Goal: Transaction & Acquisition: Obtain resource

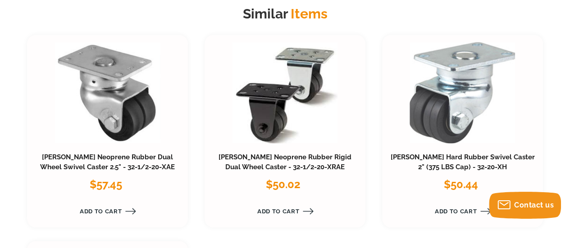
scroll to position [645, 0]
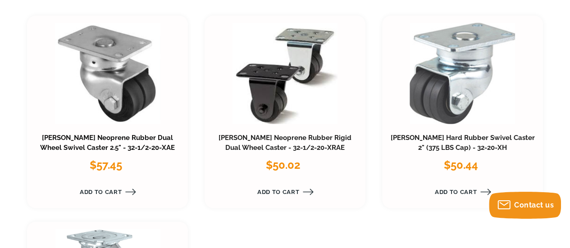
click at [135, 139] on link "[PERSON_NAME] Neoprene Rubber Dual Wheel Swivel Caster 2.5" - 32-1/2-20-XAE" at bounding box center [107, 143] width 135 height 18
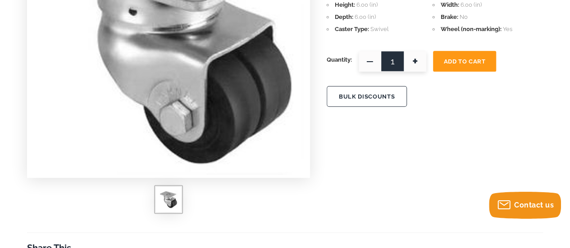
scroll to position [257, 0]
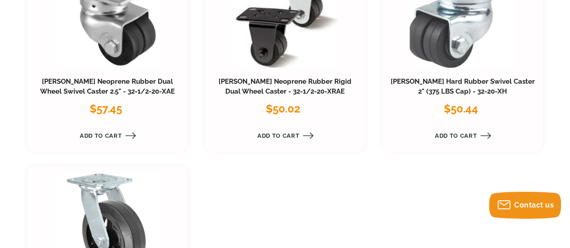
scroll to position [653, 0]
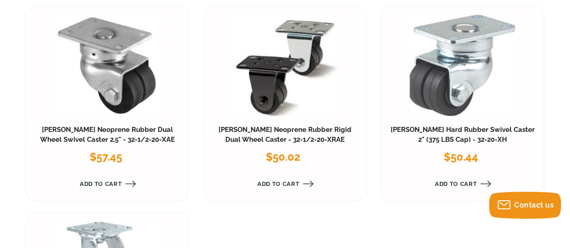
click at [282, 95] on link at bounding box center [284, 64] width 105 height 101
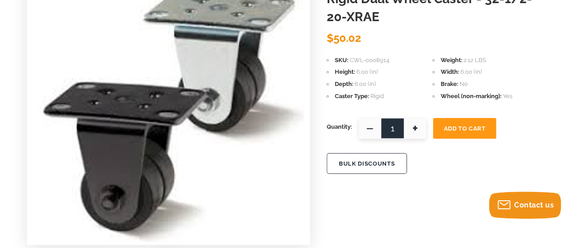
scroll to position [147, 0]
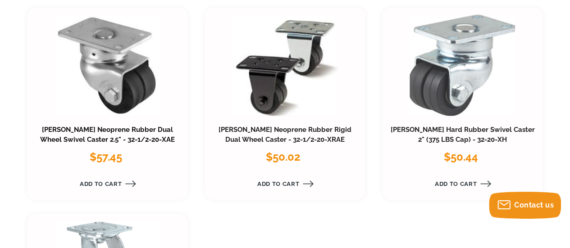
click at [64, 138] on link "[PERSON_NAME] Neoprene Rubber Dual Wheel Swivel Caster 2.5" - 32-1/2-20-XAE" at bounding box center [107, 135] width 135 height 18
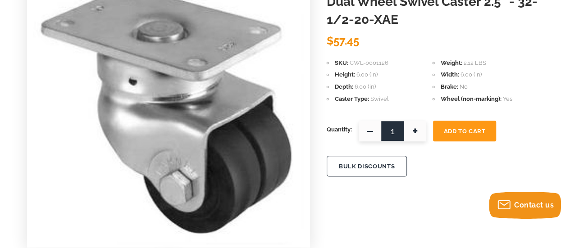
scroll to position [150, 0]
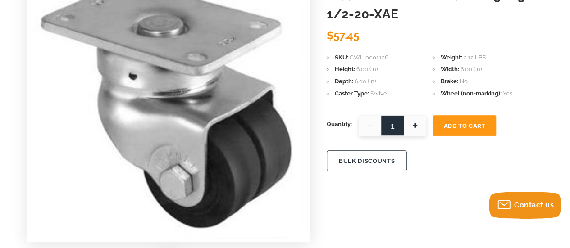
click at [415, 133] on span "+" at bounding box center [415, 125] width 23 height 21
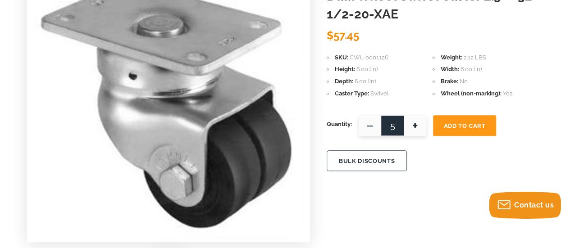
type input "6"
click at [447, 123] on span "Add To Cart" at bounding box center [465, 126] width 42 height 7
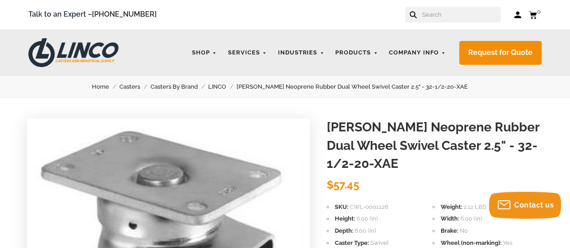
scroll to position [0, 0]
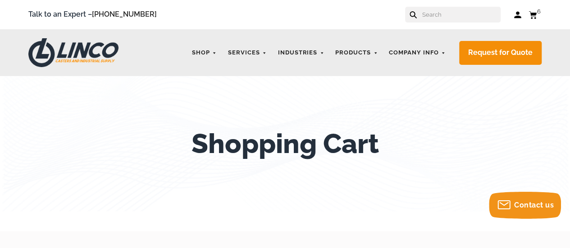
click at [537, 14] on icon at bounding box center [533, 15] width 8 height 8
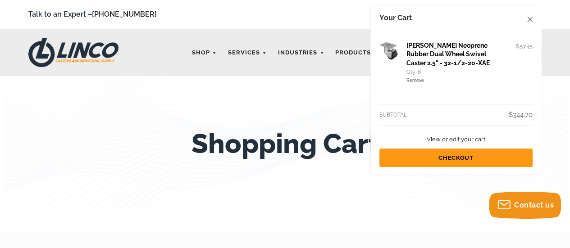
click at [533, 18] on div "Your Cart Darnell-Rose Neoprene Rubber Dual Wheel Swivel Caster 2.5" - 32-1/2-2…" at bounding box center [456, 90] width 171 height 169
click at [531, 19] on use at bounding box center [529, 19] width 5 height 5
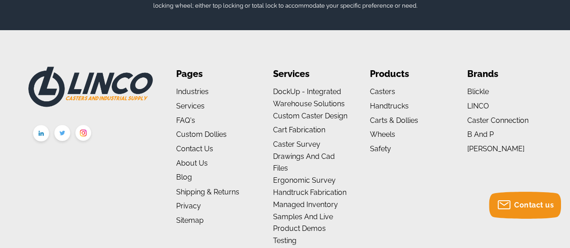
click at [443, 170] on ul "Products Casters Casters By Type High Temperature Casters Leveling Casters Lock…" at bounding box center [407, 158] width 74 height 183
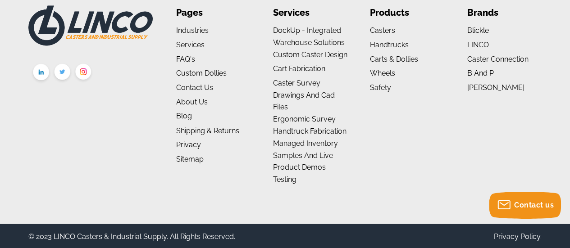
scroll to position [723, 0]
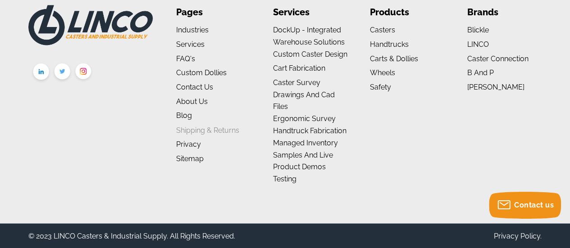
click at [202, 129] on link "Shipping & Returns" at bounding box center [207, 130] width 63 height 9
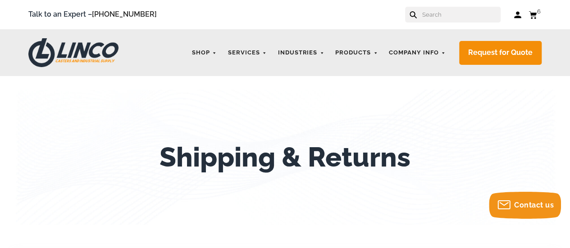
click at [445, 16] on input "text" at bounding box center [461, 15] width 79 height 16
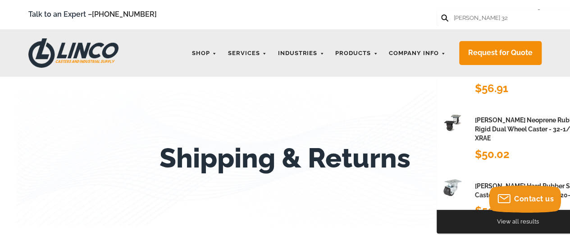
type input "[PERSON_NAME] 32"
click at [441, 14] on button at bounding box center [444, 17] width 6 height 6
click at [528, 122] on h1 "[PERSON_NAME] Neoprene Rubber Rigid Dual Wheel Caster - 32-1/2-20-XRAE" at bounding box center [533, 129] width 117 height 28
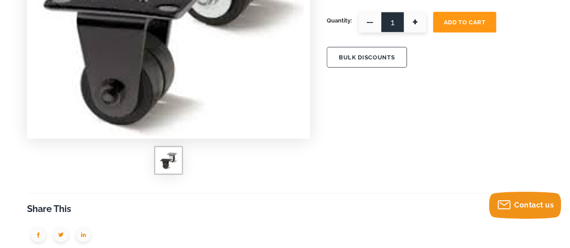
scroll to position [264, 0]
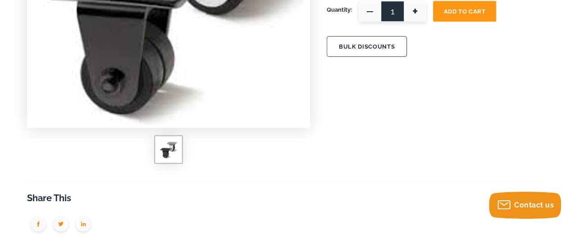
click at [170, 154] on img at bounding box center [169, 150] width 18 height 18
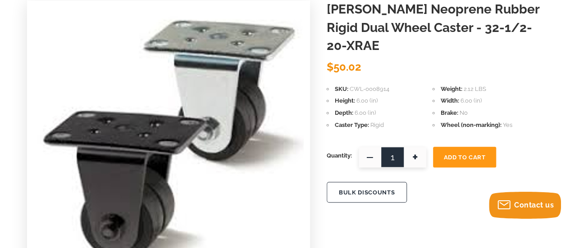
scroll to position [113, 0]
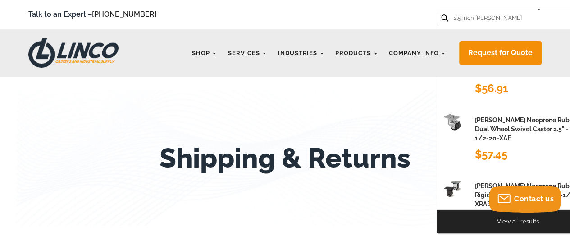
type input "2.5 inch [PERSON_NAME]"
click at [441, 14] on button at bounding box center [444, 17] width 6 height 6
click at [521, 17] on form "2.5 inch [PERSON_NAME]" at bounding box center [518, 18] width 162 height 16
click at [519, 16] on input "2.5 inch [PERSON_NAME]" at bounding box center [492, 18] width 79 height 16
click at [441, 14] on button at bounding box center [444, 17] width 6 height 6
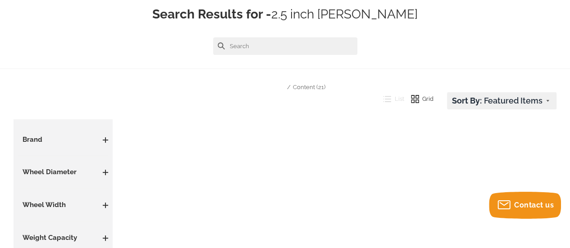
scroll to position [91, 0]
click at [263, 46] on input "text" at bounding box center [285, 47] width 144 height 18
type input "[PERSON_NAME]"
click at [218, 43] on button at bounding box center [221, 46] width 7 height 7
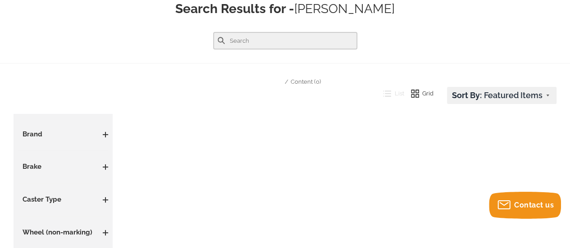
drag, startPoint x: 281, startPoint y: 39, endPoint x: 221, endPoint y: 41, distance: 60.0
click at [221, 41] on form at bounding box center [285, 41] width 144 height 18
type input "2 1/2 inch"
click at [218, 37] on button at bounding box center [221, 40] width 7 height 7
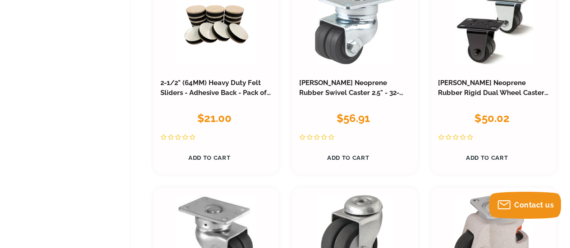
scroll to position [567, 0]
click at [375, 80] on link "[PERSON_NAME] Neoprene Rubber Swivel Caster 2.5" - 32-1/2-20-XDN" at bounding box center [351, 93] width 104 height 28
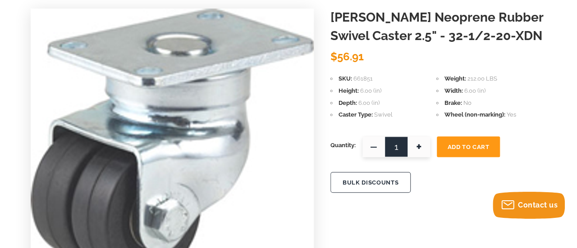
scroll to position [110, 0]
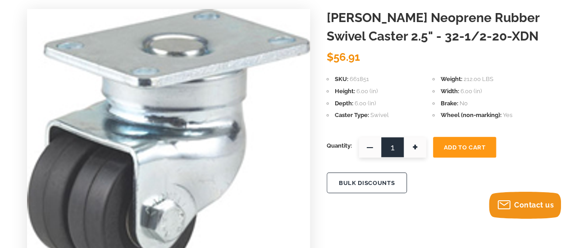
click at [370, 181] on button "BULK DISCOUNTS" at bounding box center [367, 183] width 80 height 21
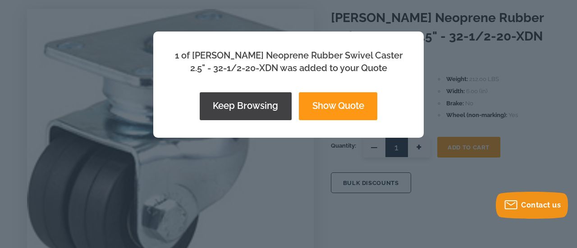
click at [419, 207] on div "1 of Darnell-Rose Neoprene Rubber Swivel Caster 2.5" - 32-1/2-20-XDN was added …" at bounding box center [288, 124] width 577 height 248
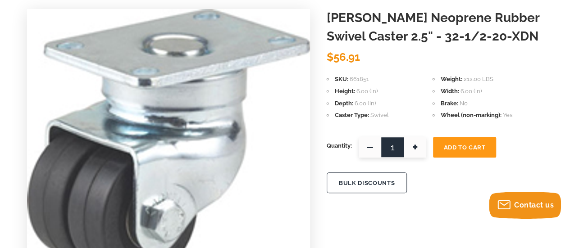
click at [423, 147] on span "+" at bounding box center [415, 147] width 23 height 21
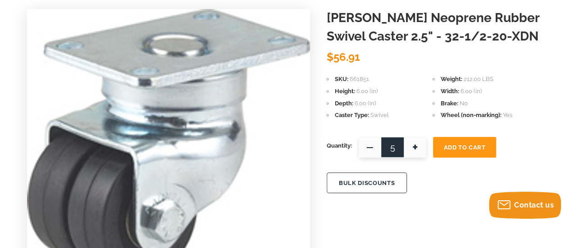
type input "6"
click at [369, 182] on button "BULK DISCOUNTS" at bounding box center [367, 183] width 80 height 21
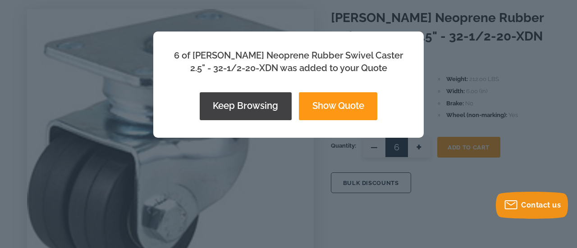
click at [351, 110] on button "Show Quote" at bounding box center [338, 106] width 78 height 28
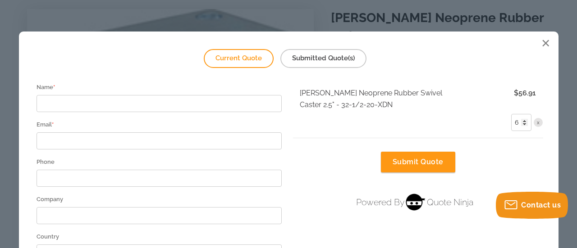
type input "6"
click at [520, 124] on input "6" at bounding box center [521, 122] width 20 height 17
click at [537, 122] on span "✓" at bounding box center [539, 123] width 4 height 6
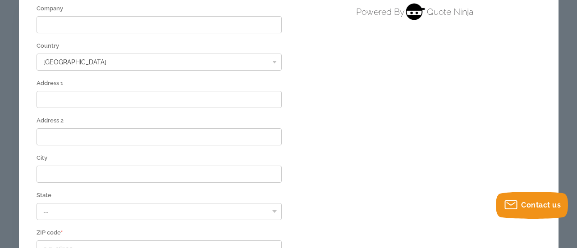
scroll to position [188, 0]
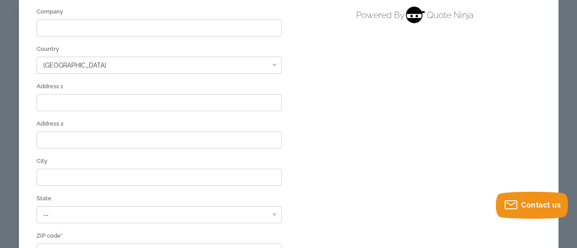
click at [269, 63] on select "Afghanistan Aland Islands Albania Algeria American Samoa Andorra Angola Anguill…" at bounding box center [160, 65] width 246 height 17
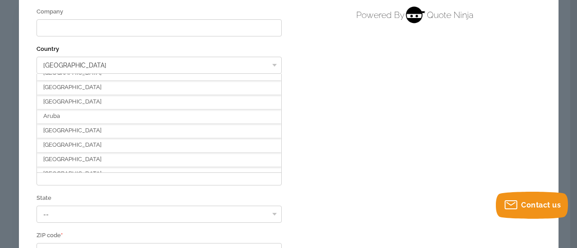
scroll to position [144, 0]
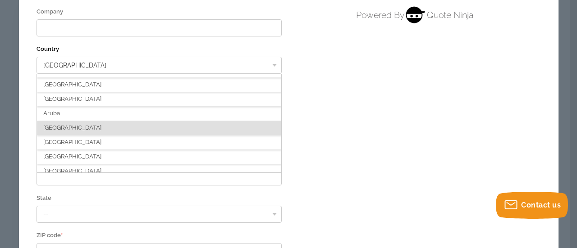
click at [181, 130] on div "Australia" at bounding box center [159, 128] width 245 height 14
select select "AU"
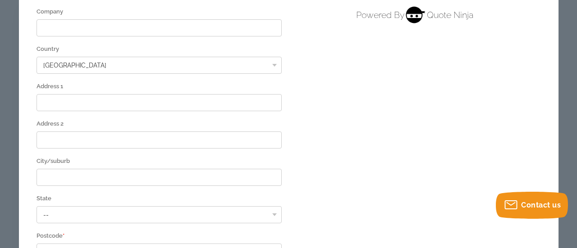
click at [343, 108] on div "Current Quote Submitted Quote(s) Name * Email * Phone Company Afghanistan Aland…" at bounding box center [289, 93] width 540 height 499
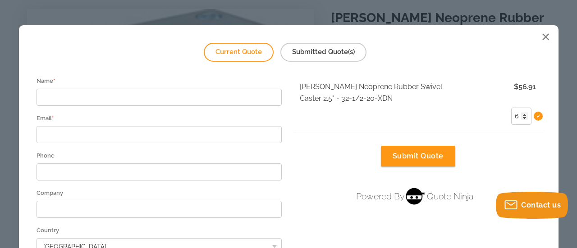
scroll to position [6, 0]
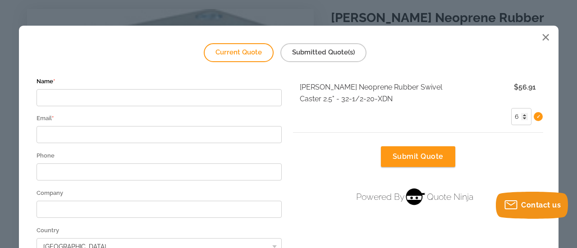
click at [232, 97] on input "Name *" at bounding box center [160, 97] width 246 height 17
type input "Michelle Bain"
type input "mbaino08@gmail.com"
type input "0497277419"
type input "12A Magellan Close"
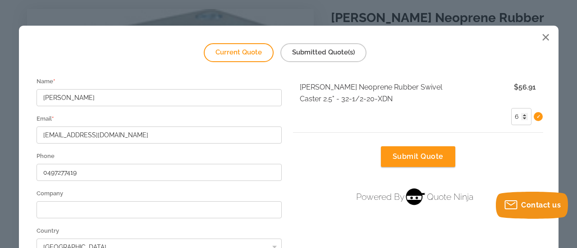
type input "Waikiki"
select select "WA"
type input "6169"
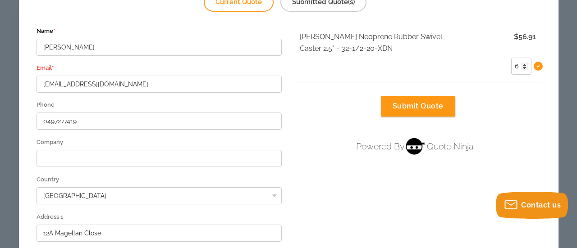
scroll to position [61, 0]
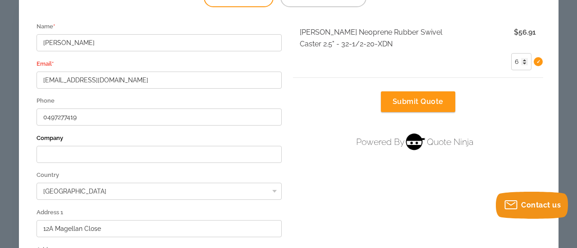
click at [219, 155] on input "Company" at bounding box center [160, 154] width 246 height 17
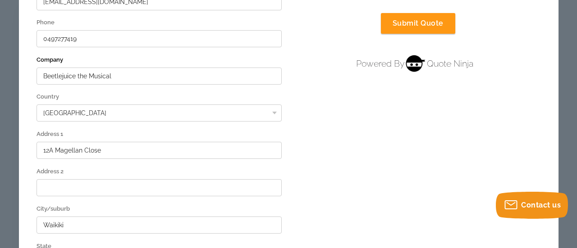
scroll to position [165, 0]
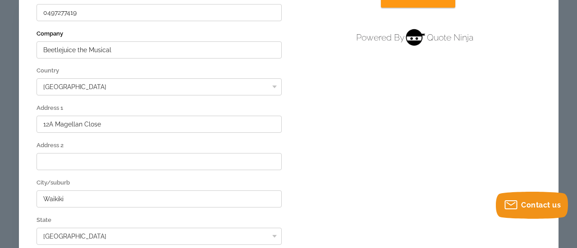
type input "Beetlejuice the Musical"
click at [179, 125] on input "12A Magellan Close" at bounding box center [160, 124] width 246 height 17
type input "1"
type input "200 Flinders Lane"
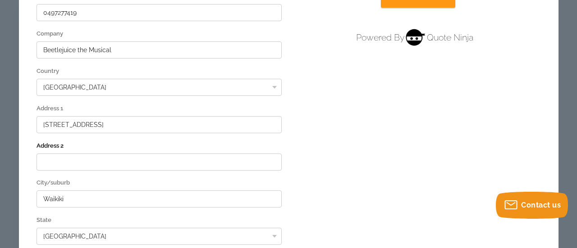
type input "The Regent Theatre - Stage Door"
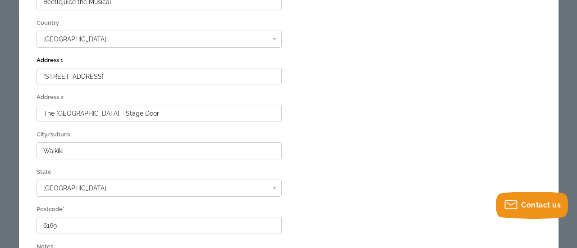
scroll to position [231, 0]
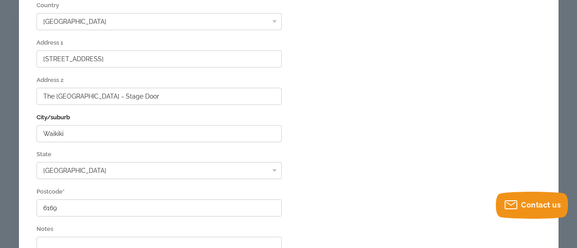
click at [150, 137] on input "Waikiki" at bounding box center [160, 133] width 246 height 17
type input "W"
type input "MELBOURNE"
click at [125, 170] on select "-- Australian Capital Territory New South Wales Northern Territory Queensland S…" at bounding box center [160, 170] width 246 height 17
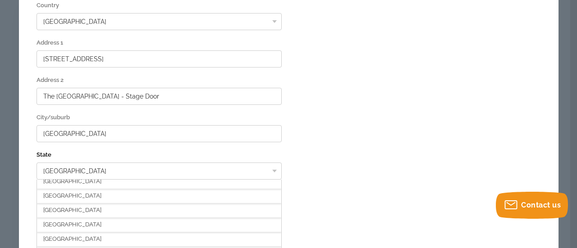
scroll to position [38, 0]
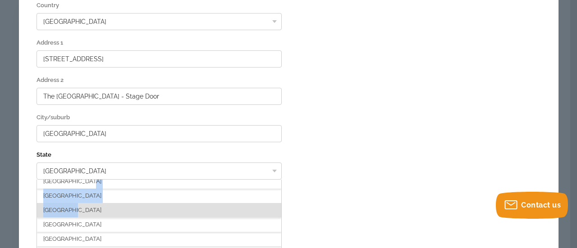
drag, startPoint x: 118, startPoint y: 188, endPoint x: 108, endPoint y: 205, distance: 19.3
click at [108, 205] on div "-- Australian Capital Territory New South Wales Northern Territory Queensland S…" at bounding box center [160, 229] width 246 height 99
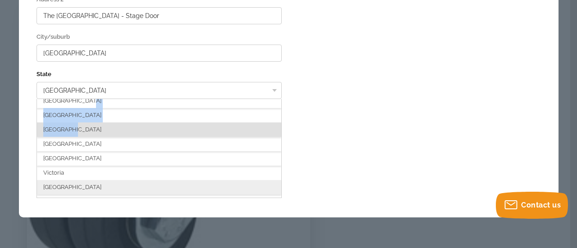
scroll to position [312, 0]
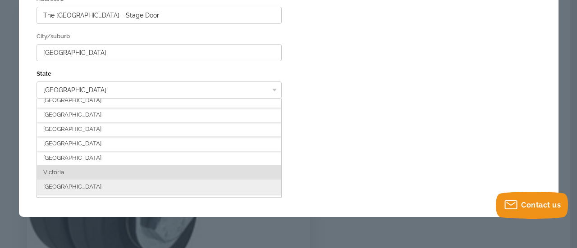
click at [101, 172] on div "Victoria" at bounding box center [159, 172] width 245 height 14
select select "VIC"
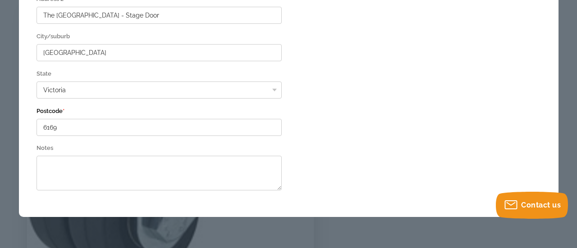
click at [108, 128] on input "6169" at bounding box center [160, 127] width 246 height 17
type input "6"
type input "3000"
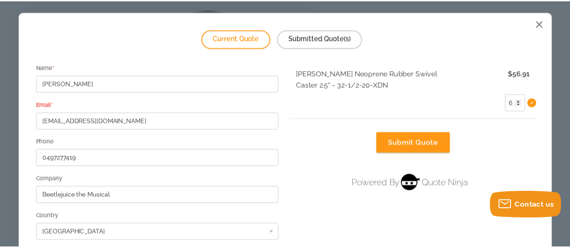
scroll to position [17, 0]
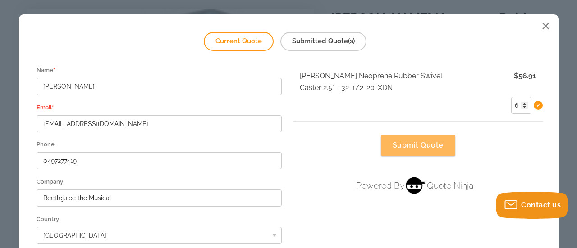
click at [434, 151] on button "Submit Quote" at bounding box center [418, 145] width 74 height 21
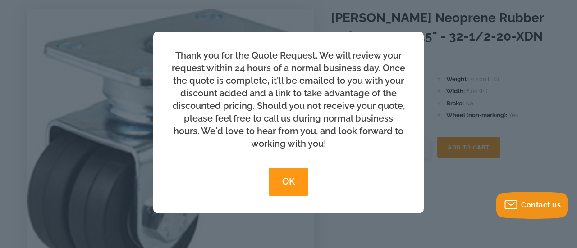
click at [290, 179] on button "OK" at bounding box center [288, 182] width 39 height 28
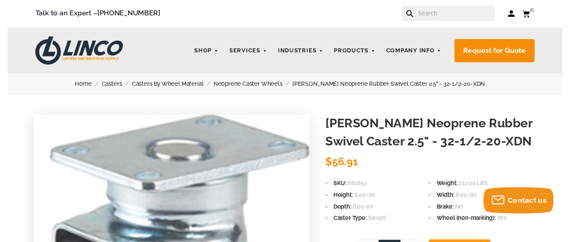
scroll to position [0, 0]
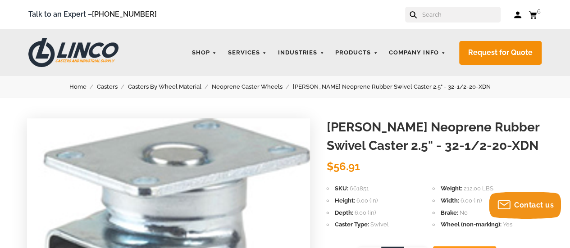
click at [459, 14] on input "text" at bounding box center [461, 15] width 79 height 16
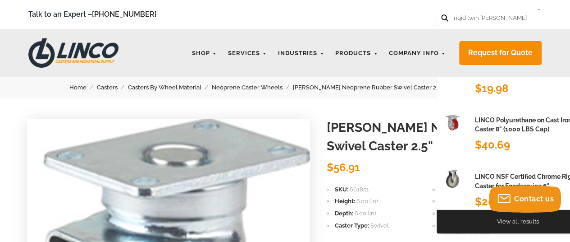
type input "rigid twin caster darnell"
click at [441, 14] on button at bounding box center [444, 17] width 6 height 6
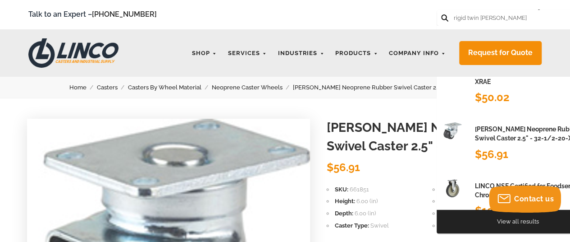
click at [526, 17] on form "rigid twin caster darnell" at bounding box center [518, 18] width 162 height 16
click at [512, 92] on div "$50.02" at bounding box center [494, 97] width 38 height 18
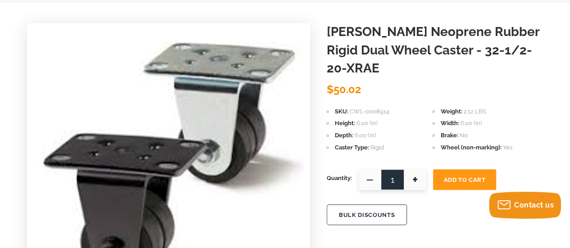
scroll to position [96, 0]
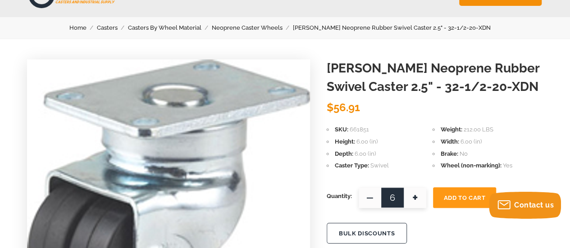
scroll to position [61, 0]
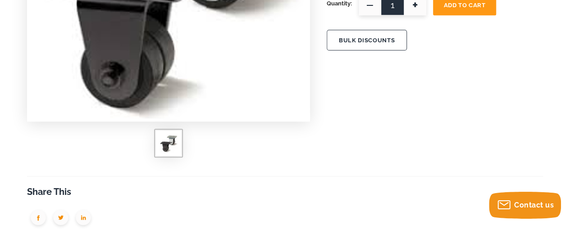
scroll to position [272, 0]
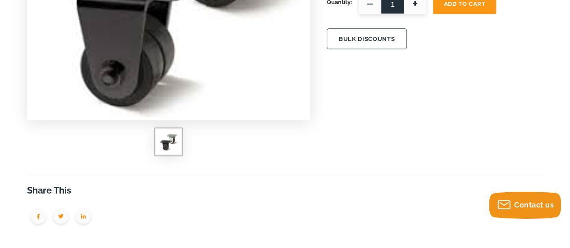
click at [170, 139] on img at bounding box center [169, 142] width 18 height 18
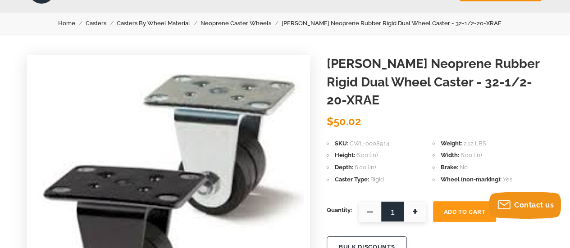
scroll to position [57, 0]
